Goal: Information Seeking & Learning: Find specific page/section

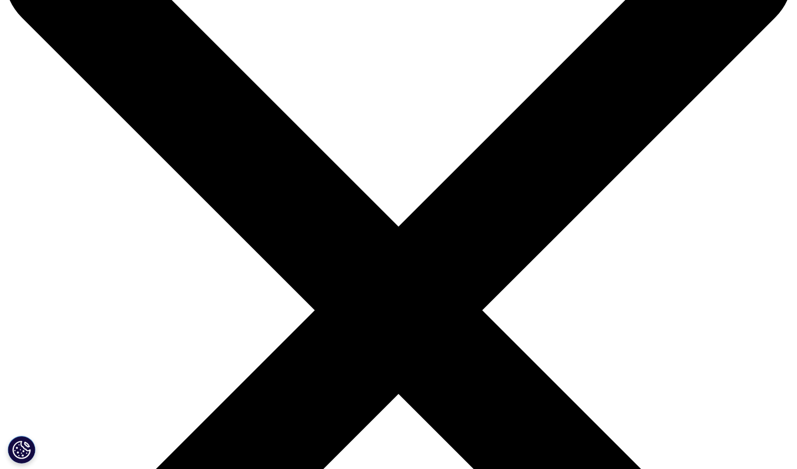
scroll to position [105, 0]
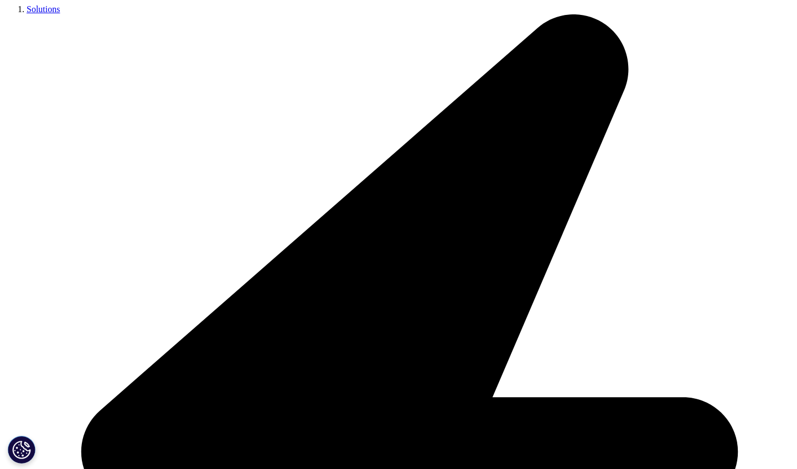
scroll to position [2585, 0]
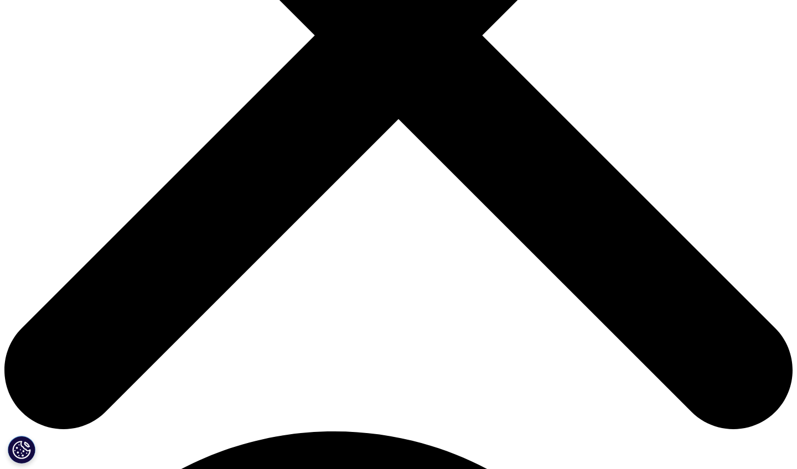
scroll to position [360, 0]
